Goal: Navigation & Orientation: Go to known website

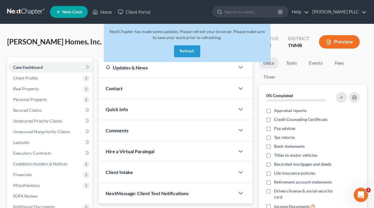
click at [189, 50] on button "Refresh" at bounding box center [187, 51] width 26 height 12
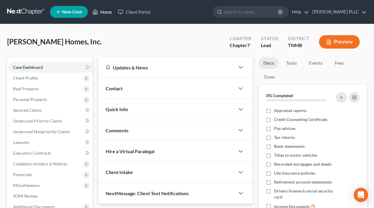
click at [103, 12] on link "Home" at bounding box center [102, 12] width 25 height 11
